Goal: Navigation & Orientation: Understand site structure

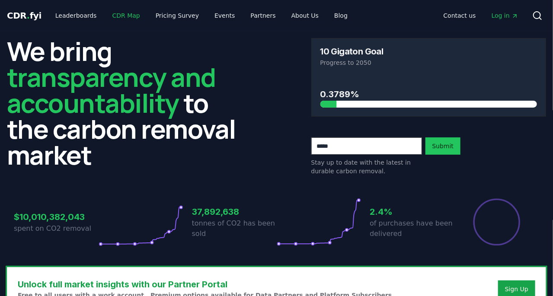
click at [115, 15] on link "CDR Map" at bounding box center [125, 16] width 41 height 16
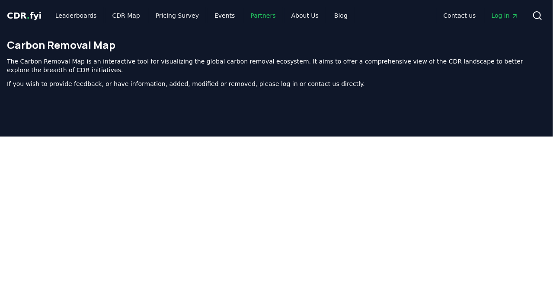
click at [252, 16] on link "Partners" at bounding box center [263, 16] width 39 height 16
